Goal: Information Seeking & Learning: Understand process/instructions

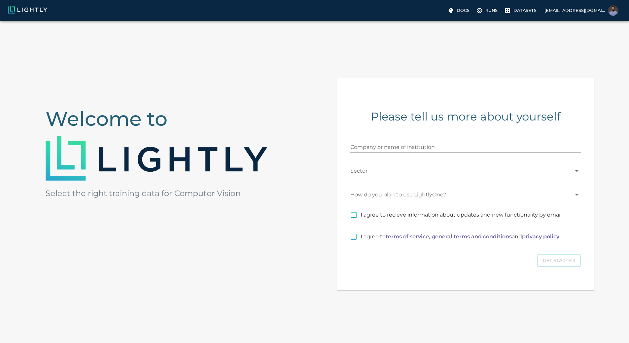
click at [388, 219] on span "I agree to recieve information about updates and new functionality by email" at bounding box center [460, 215] width 201 height 8
click at [360, 222] on input "I agree to recieve information about updates and new functionality by email" at bounding box center [354, 215] width 14 height 14
click at [393, 219] on span "I agree to recieve information about updates and new functionality by email" at bounding box center [460, 215] width 201 height 8
click at [360, 222] on input "I agree to recieve information about updates and new functionality by email" at bounding box center [354, 215] width 14 height 14
checkbox input "false"
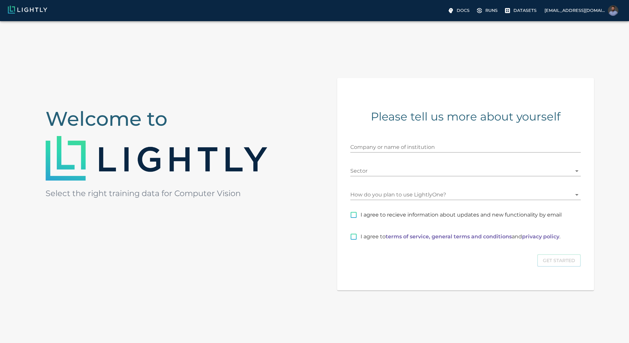
click at [360, 244] on input "I agree to terms of service, general terms and conditions and privacy policy ." at bounding box center [354, 237] width 14 height 14
checkbox input "true"
click at [412, 152] on input "Company or name of institution" at bounding box center [465, 147] width 230 height 11
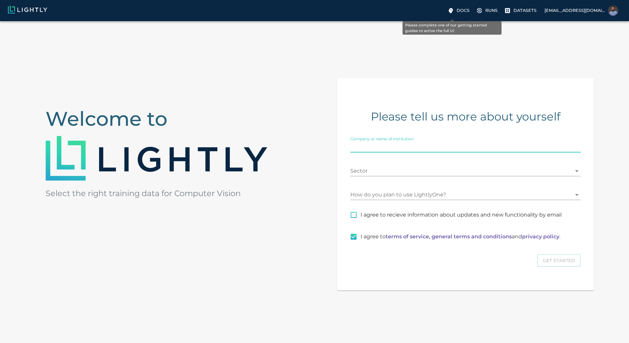
click at [485, 10] on p "Runs" at bounding box center [491, 10] width 12 height 6
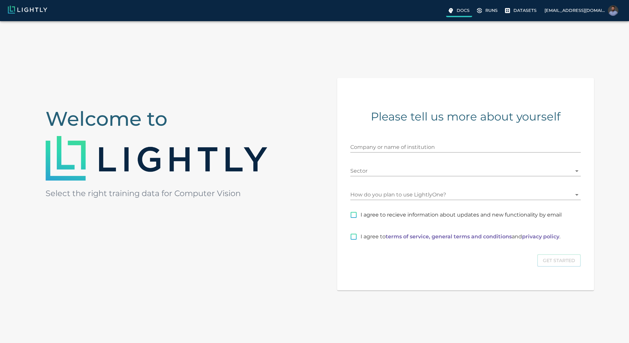
click at [456, 8] on p "Docs" at bounding box center [462, 10] width 13 height 6
click at [513, 13] on p "Datasets" at bounding box center [524, 10] width 23 height 6
click at [513, 11] on p "Datasets" at bounding box center [524, 10] width 23 height 6
click at [419, 152] on input "Company or name of institution" at bounding box center [465, 147] width 230 height 11
type input "MSI"
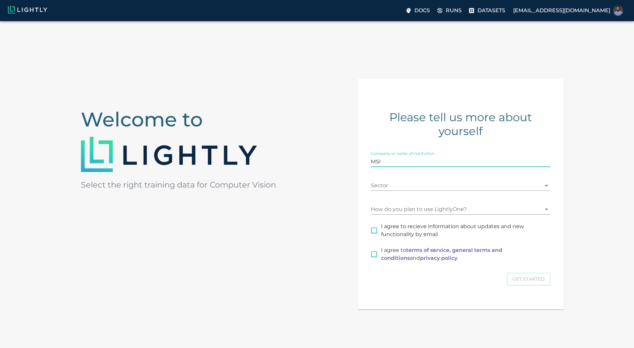
click at [420, 180] on body "Docs Runs Datasets kcheffer@microseismic.com Welcome to Select the right traini…" at bounding box center [317, 199] width 634 height 356
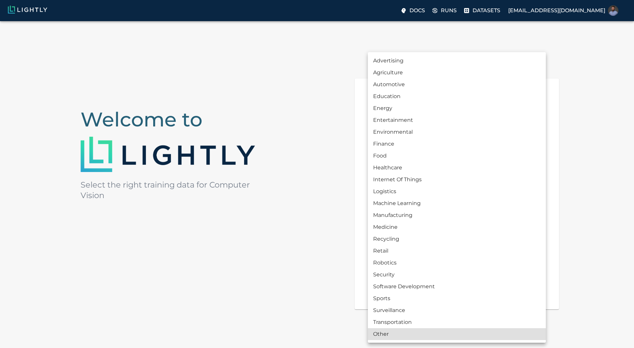
click at [384, 114] on li "Energy" at bounding box center [457, 108] width 178 height 12
type input "ENERGY"
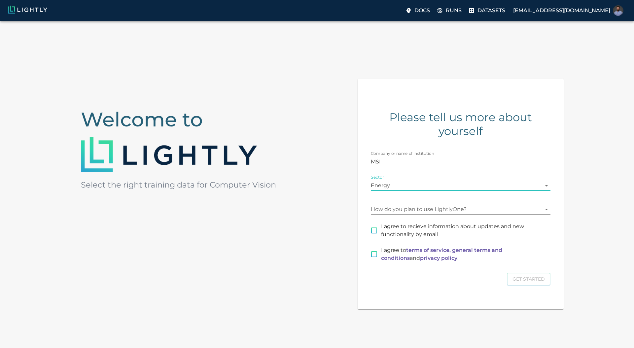
click at [410, 208] on body "Docs Runs Datasets kcheffer@microseismic.com Welcome to Select the right traini…" at bounding box center [317, 199] width 634 height 356
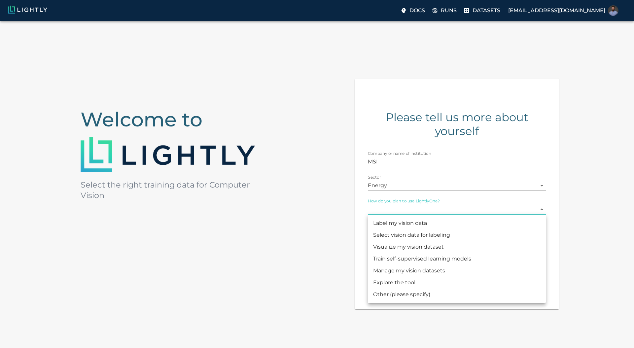
click at [449, 279] on li "Explore the tool" at bounding box center [457, 283] width 178 height 12
type input "CHECKING_THE_TOOL"
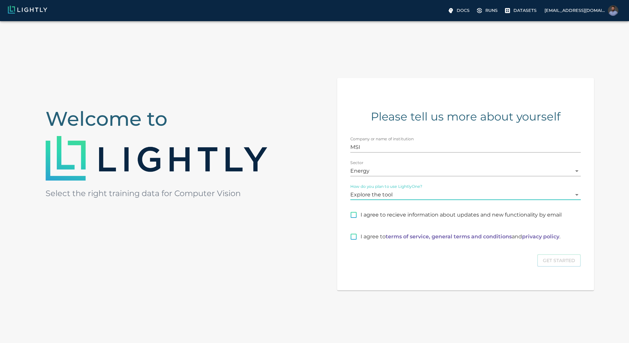
click at [360, 244] on input "I agree to terms of service, general terms and conditions and privacy policy ." at bounding box center [354, 237] width 14 height 14
checkbox input "true"
click at [542, 267] on button "Get Started" at bounding box center [559, 260] width 44 height 13
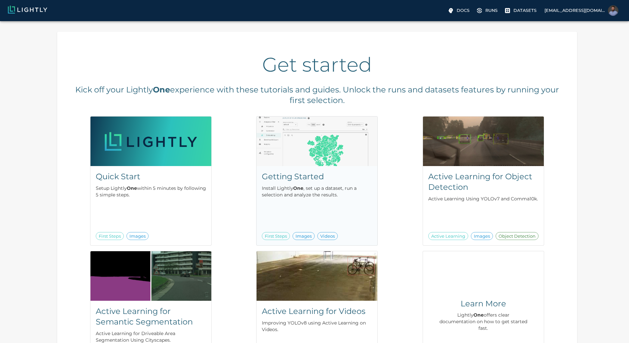
click at [269, 189] on p "Install Lightly One , set up a dataset, run a selection and analyze the results." at bounding box center [317, 191] width 110 height 13
click at [513, 7] on p "Datasets" at bounding box center [524, 10] width 23 height 6
click at [182, 209] on div "Quick Start Setup Lightly One within 5 minutes by following 5 simple steps. Fir…" at bounding box center [150, 205] width 121 height 79
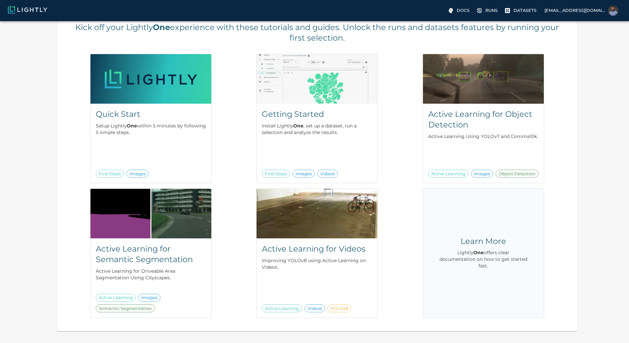
scroll to position [87, 0]
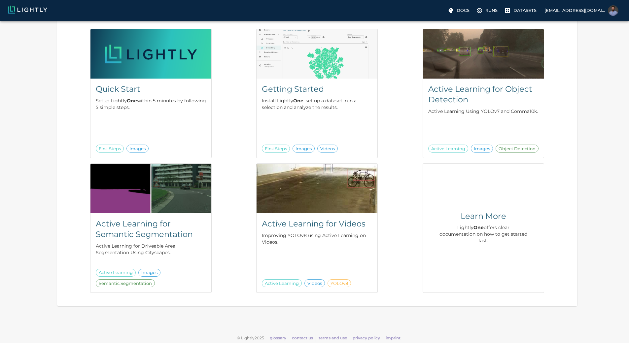
click at [355, 220] on div "Quick Start Setup Lightly One within 5 minutes by following 5 simple steps. Fir…" at bounding box center [314, 157] width 498 height 269
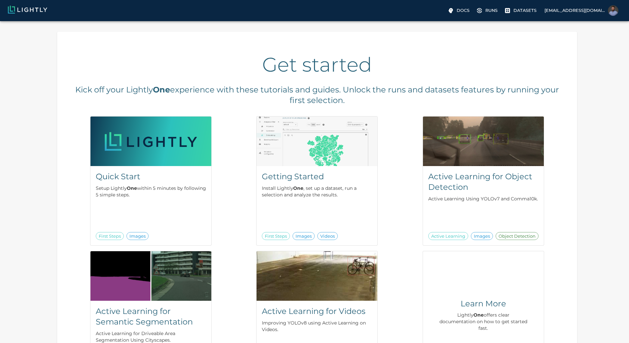
click at [485, 12] on p "Runs" at bounding box center [491, 10] width 12 height 6
click at [456, 13] on p "Docs" at bounding box center [462, 10] width 13 height 6
click at [513, 12] on p "Datasets" at bounding box center [524, 10] width 23 height 6
click at [565, 8] on p "kcheffer@microseismic.com" at bounding box center [574, 10] width 61 height 6
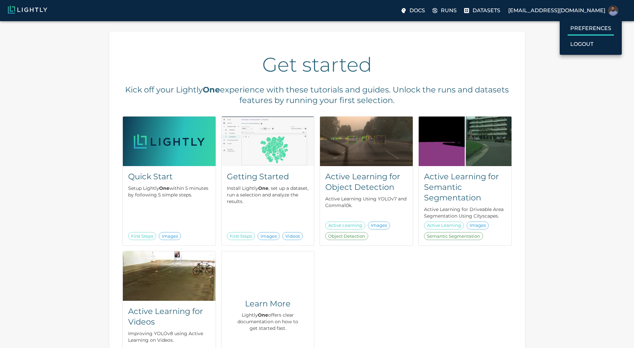
click at [601, 23] on label "Preferences" at bounding box center [590, 28] width 46 height 13
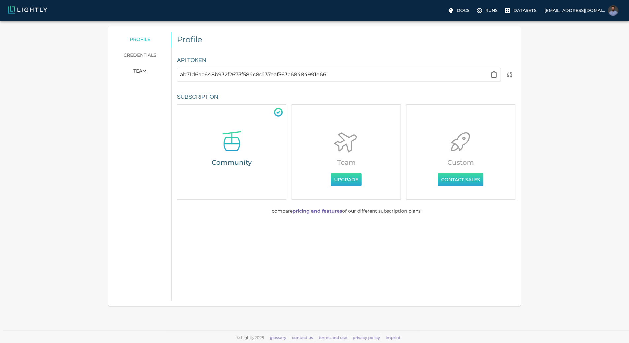
click at [171, 57] on link "credentials" at bounding box center [139, 56] width 63 height 16
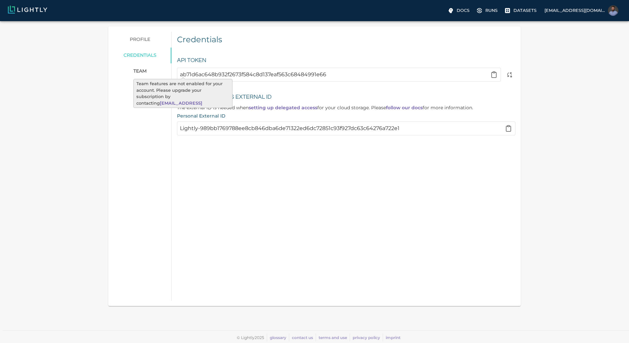
click at [147, 71] on span "team" at bounding box center [139, 71] width 13 height 6
click at [147, 73] on span "team" at bounding box center [139, 71] width 13 height 6
click at [171, 33] on link "profile" at bounding box center [139, 40] width 63 height 16
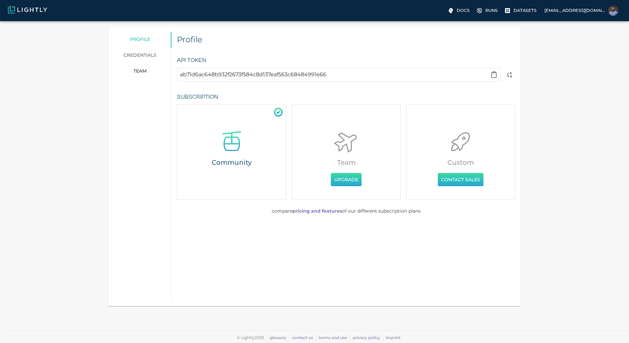
click at [485, 11] on p "Runs" at bounding box center [491, 10] width 12 height 6
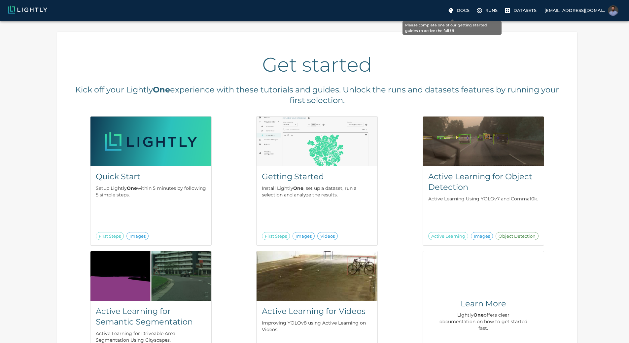
click at [513, 11] on p "Datasets" at bounding box center [524, 10] width 23 height 6
click at [456, 13] on p "Docs" at bounding box center [462, 10] width 13 height 6
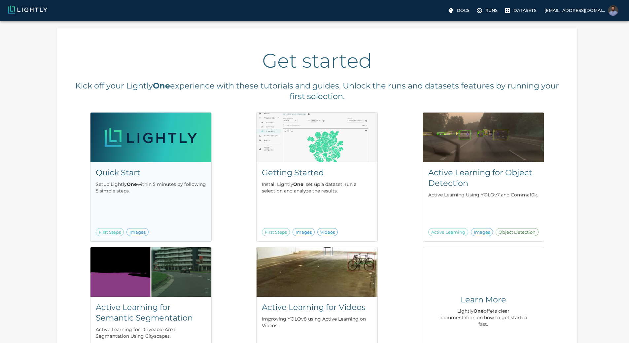
scroll to position [57, 0]
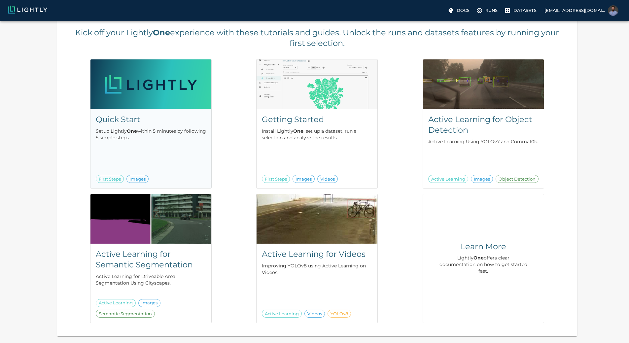
click at [170, 115] on h5 "Quick Start" at bounding box center [151, 119] width 110 height 11
